Goal: Find specific page/section: Find specific page/section

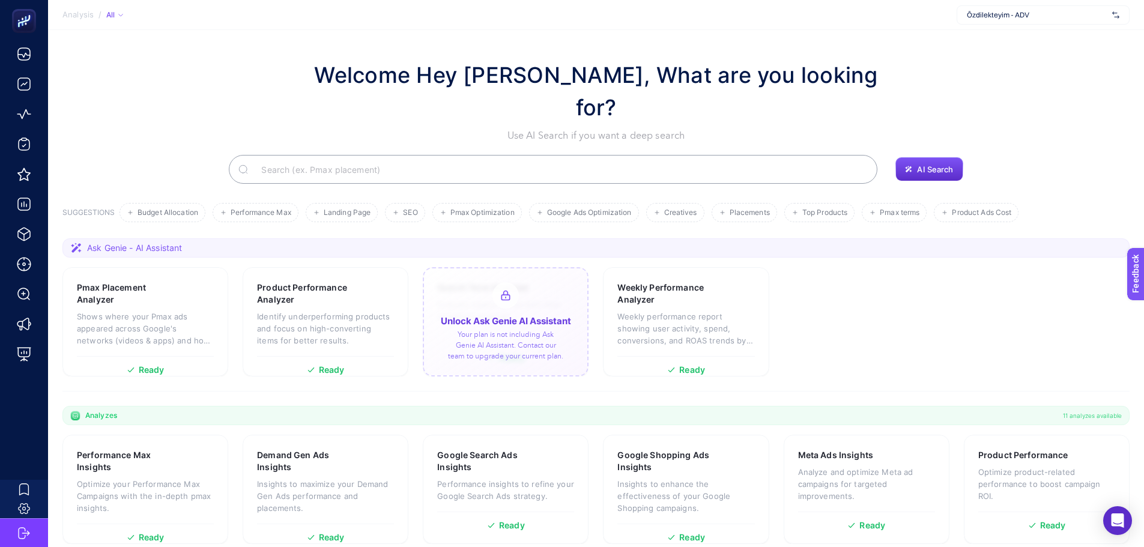
click at [993, 15] on span "Özdilekteyim - ADV" at bounding box center [1037, 15] width 141 height 10
type input "adidas"
click at [994, 58] on span "adidas Turkiye" at bounding box center [990, 59] width 47 height 10
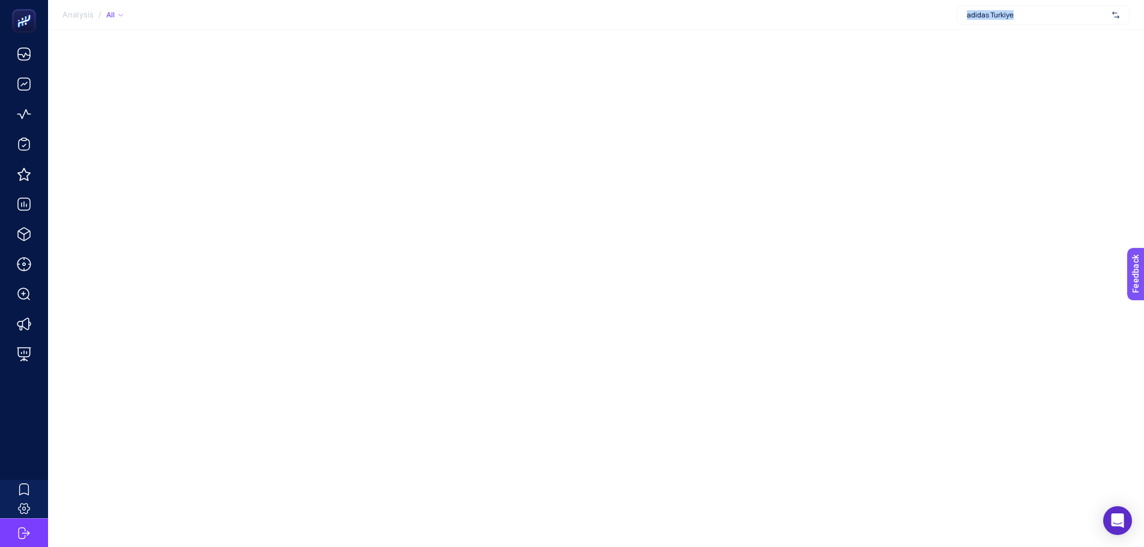
drag, startPoint x: 1028, startPoint y: 14, endPoint x: 970, endPoint y: 21, distance: 58.6
click at [970, 21] on div "adidas Turkiye" at bounding box center [1043, 14] width 173 height 19
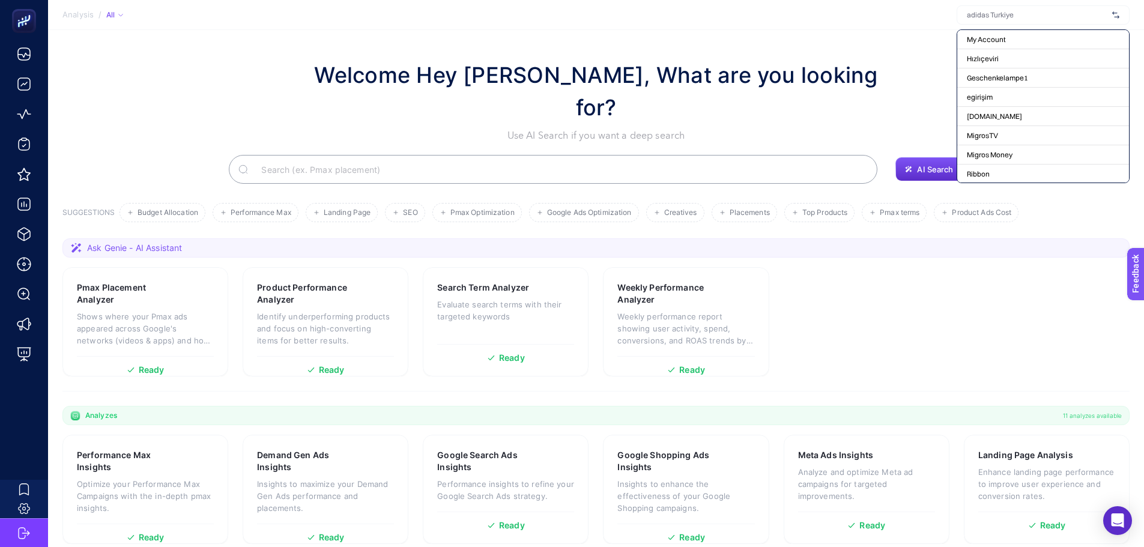
click at [890, 32] on section "Welcome Hey Booster, What are you looking for? Use AI Search if you want a deep…" at bounding box center [596, 356] width 1096 height 652
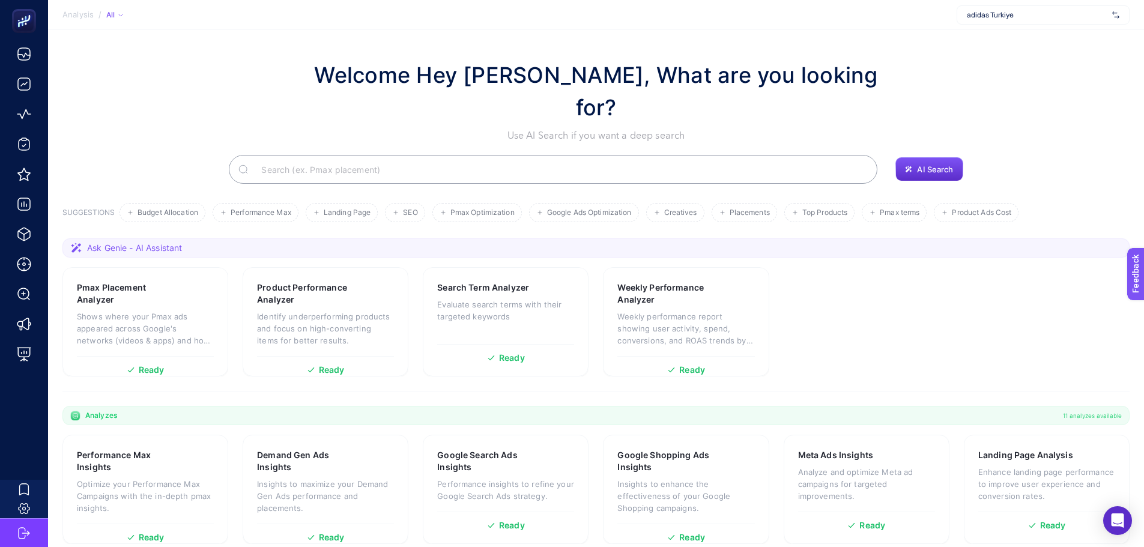
click at [287, 57] on section "Welcome Hey Booster, What are you looking for? Use AI Search if you want a deep…" at bounding box center [596, 356] width 1096 height 652
